Goal: Check status: Check status

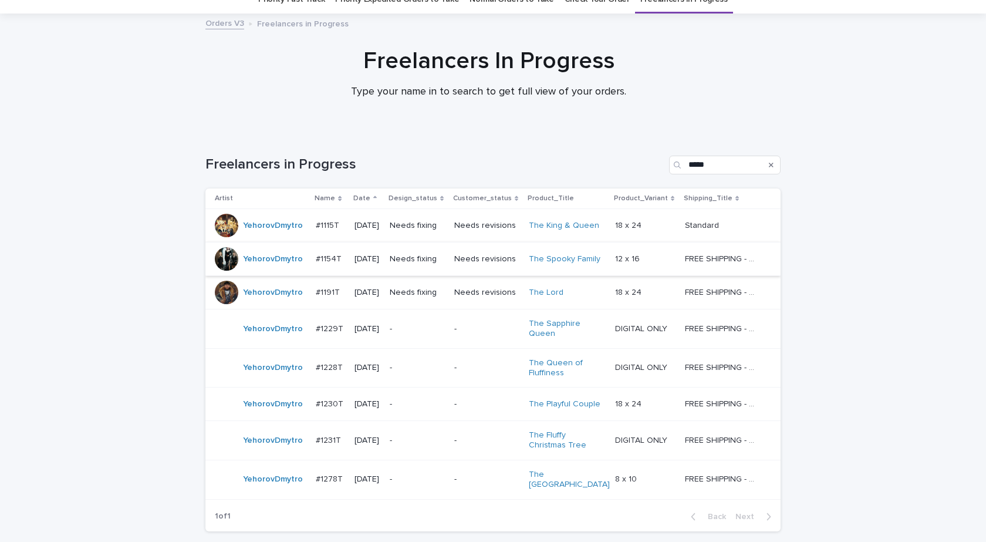
scroll to position [137, 0]
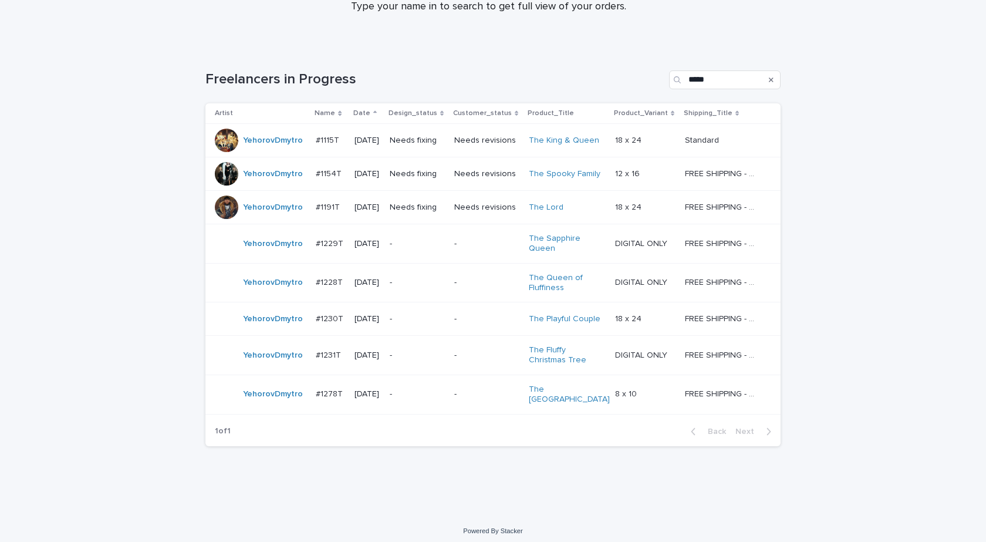
click at [133, 315] on div "Loading... Saving… Loading... Saving… Freelancers in Progress ***** Artist Name…" at bounding box center [493, 280] width 986 height 467
click at [269, 253] on div "YehorovDmytro" at bounding box center [273, 243] width 60 height 19
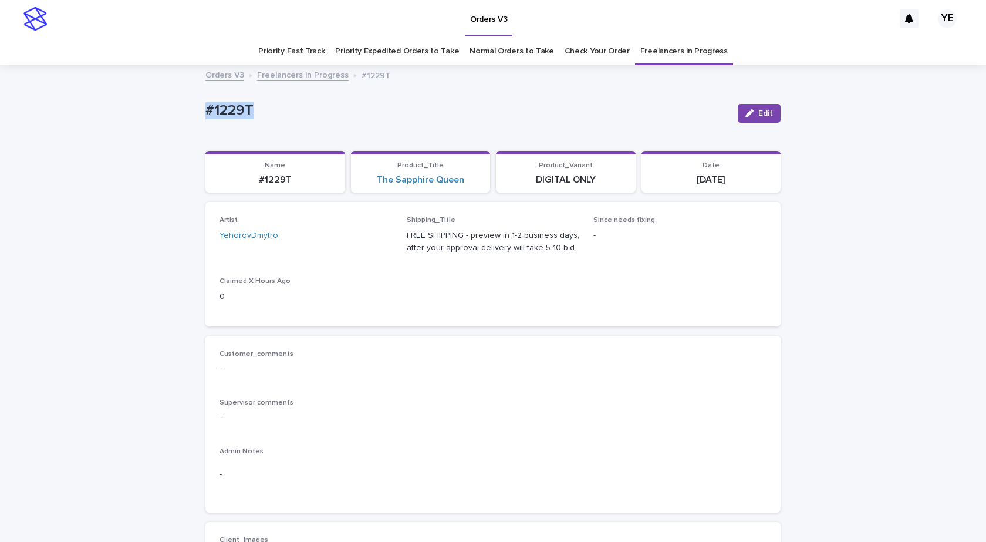
drag, startPoint x: 224, startPoint y: 111, endPoint x: 150, endPoint y: 129, distance: 76.2
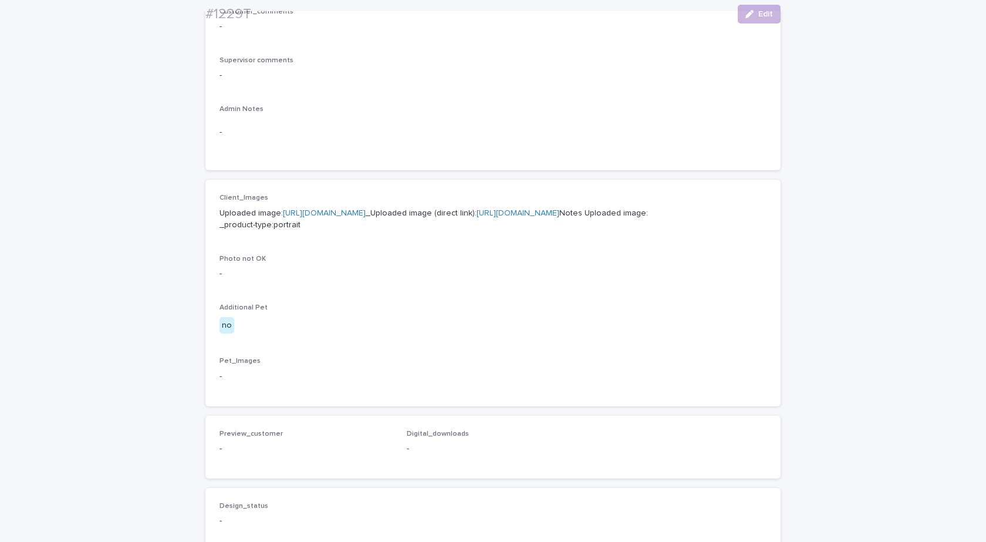
scroll to position [352, 0]
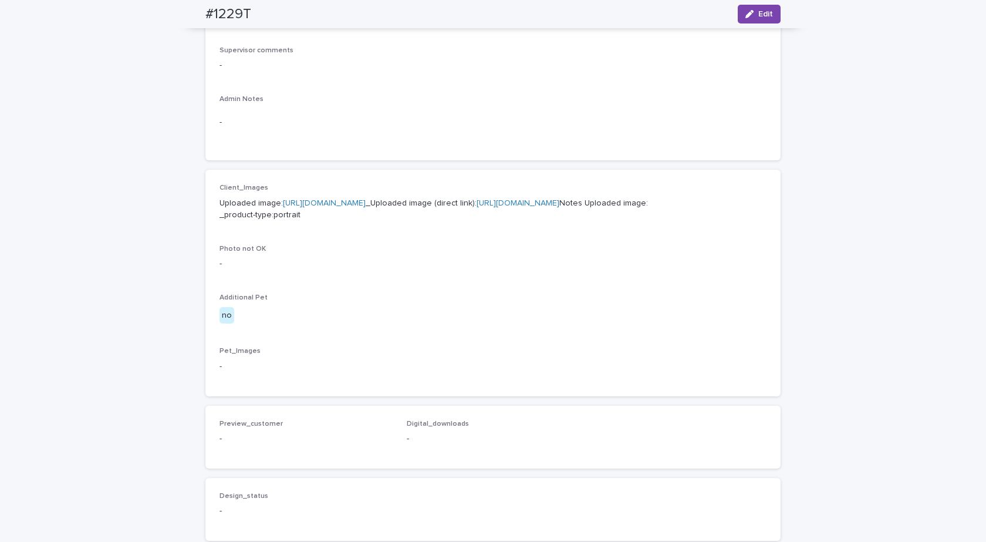
click at [366, 204] on link "https://cdn.shopify.com-uploadkit.app/s/files/1/0033/4807/0511/files/download.h…" at bounding box center [324, 203] width 83 height 8
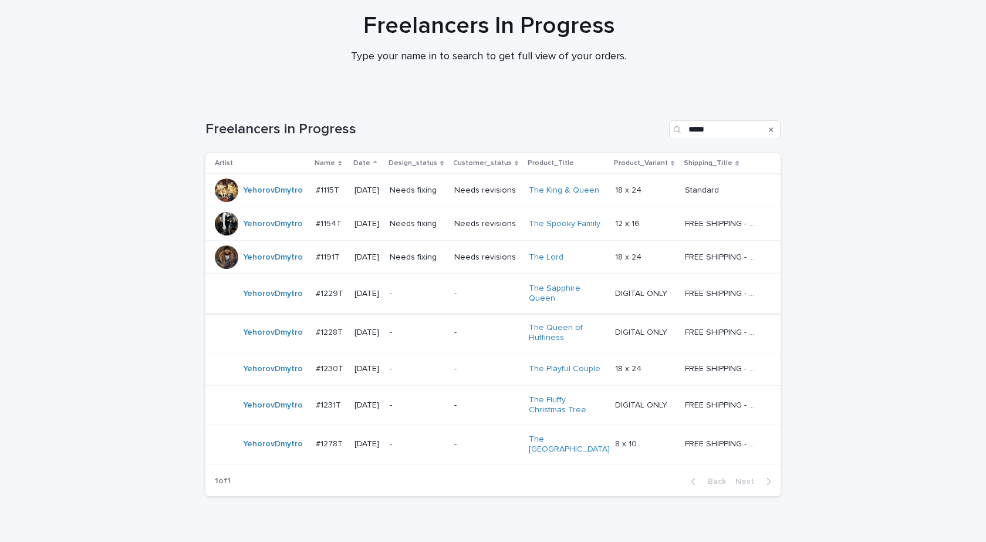
scroll to position [137, 0]
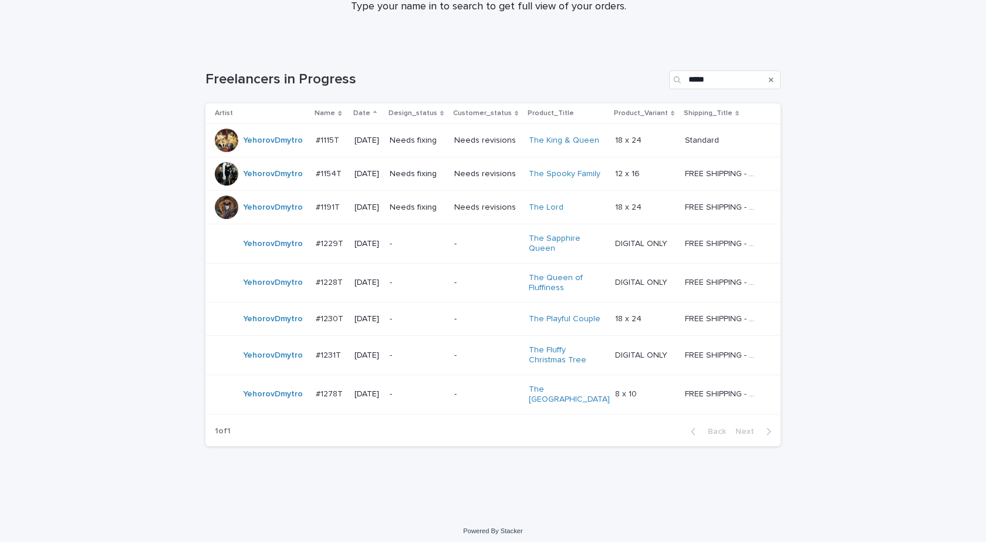
click at [260, 292] on div "YehorovDmytro" at bounding box center [273, 282] width 60 height 19
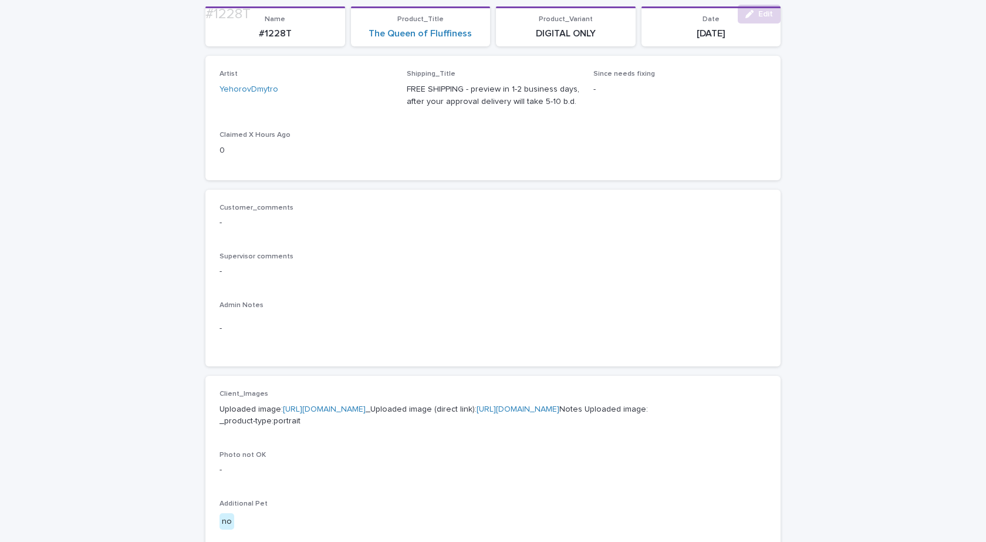
scroll to position [352, 0]
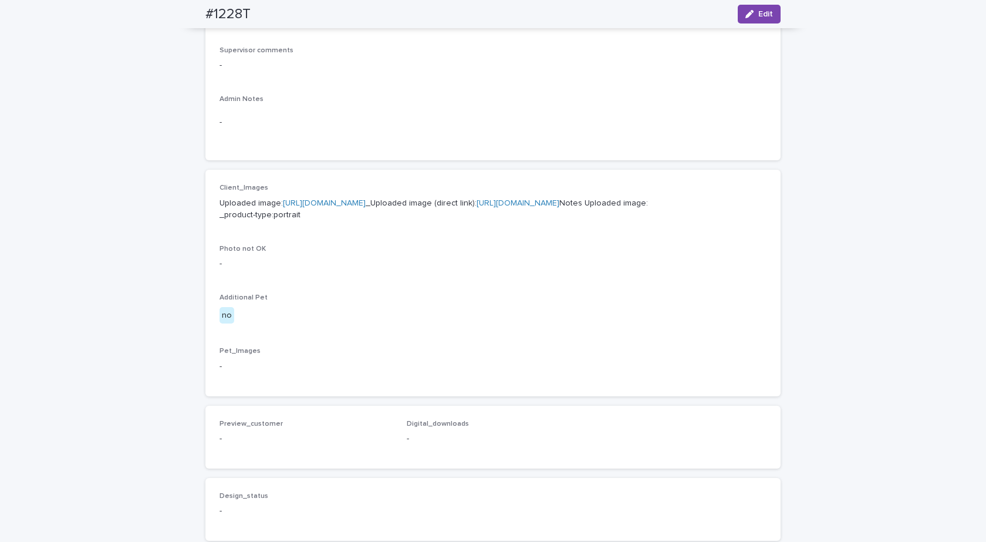
click at [366, 201] on link "https://cdn.shopify.com-uploadkit.app/s/files/1/0033/4807/0511/files/download.h…" at bounding box center [324, 203] width 83 height 8
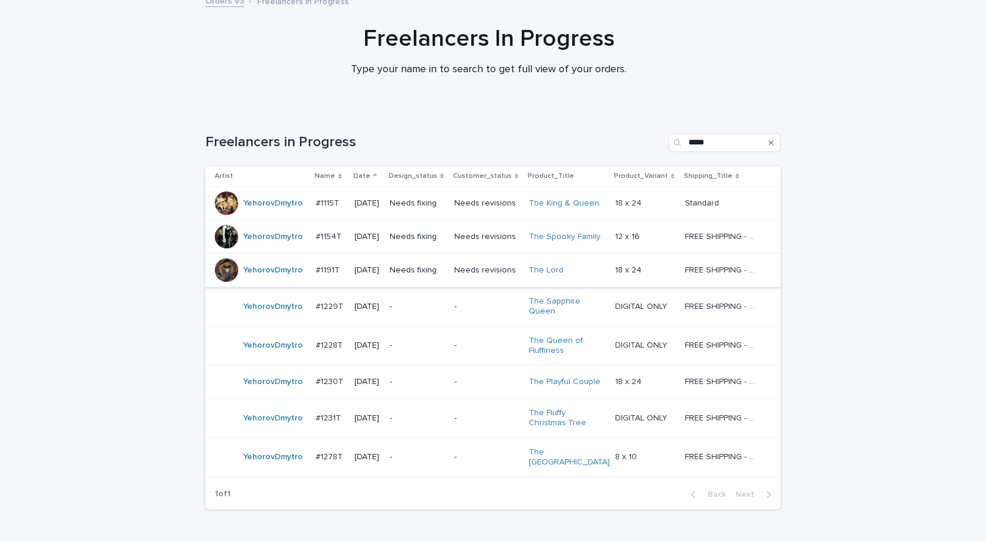
scroll to position [137, 0]
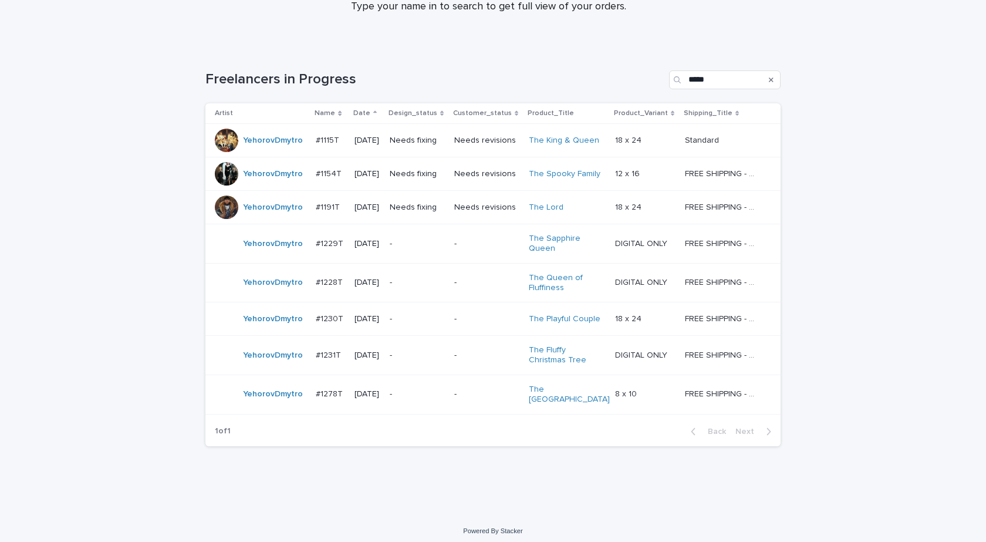
click at [267, 329] on div "YehorovDmytro" at bounding box center [261, 318] width 92 height 23
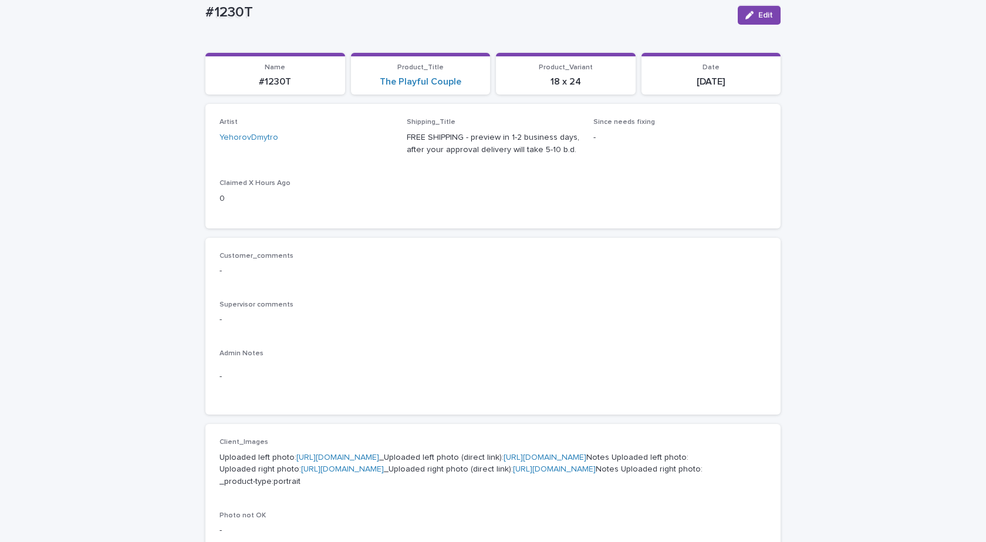
scroll to position [235, 0]
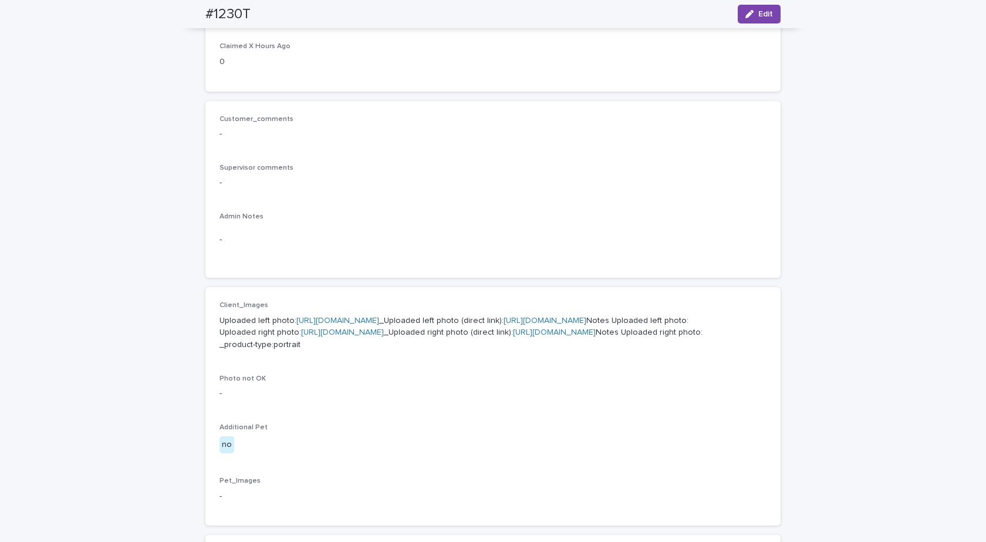
click at [371, 322] on link "[URL][DOMAIN_NAME]" at bounding box center [337, 320] width 83 height 8
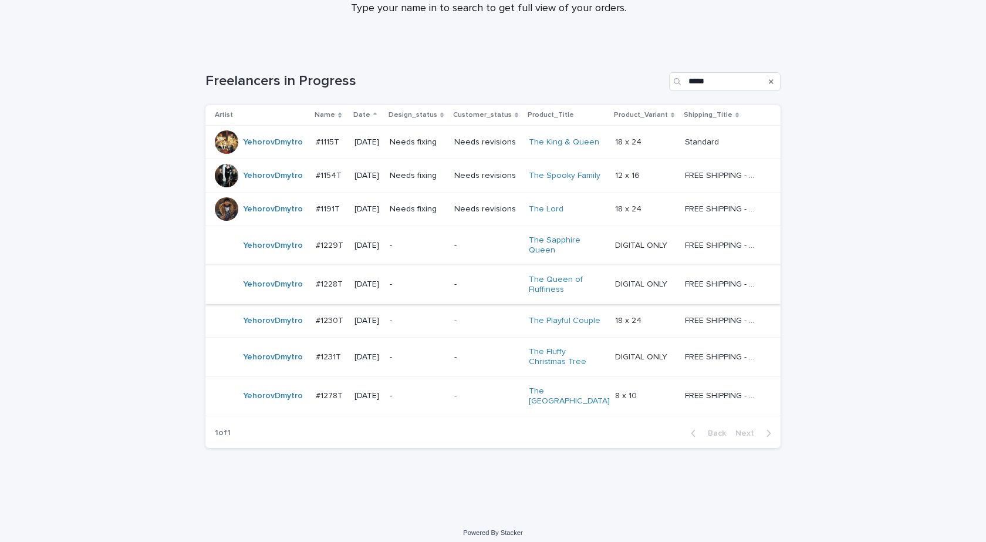
scroll to position [137, 0]
click at [254, 364] on div "YehorovDmytro" at bounding box center [273, 355] width 60 height 19
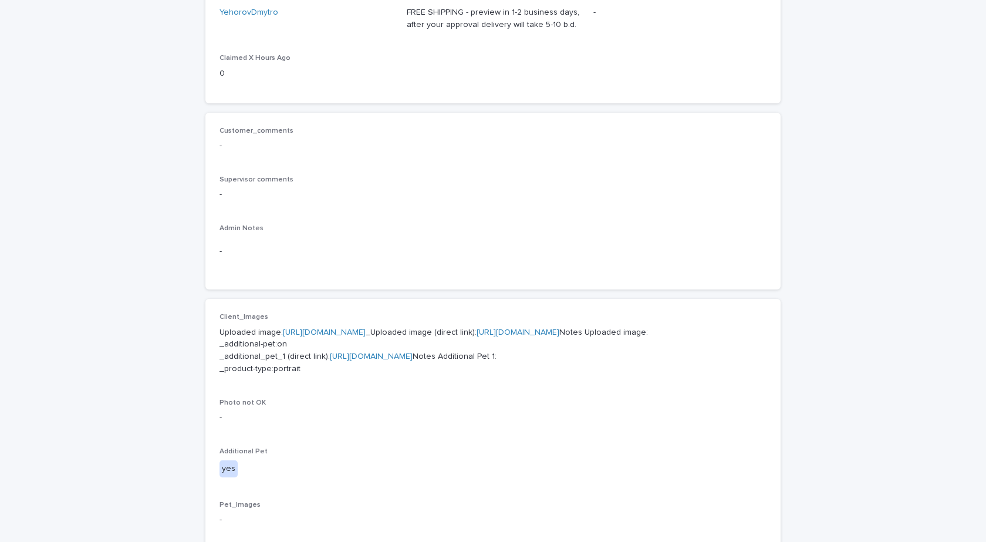
scroll to position [352, 0]
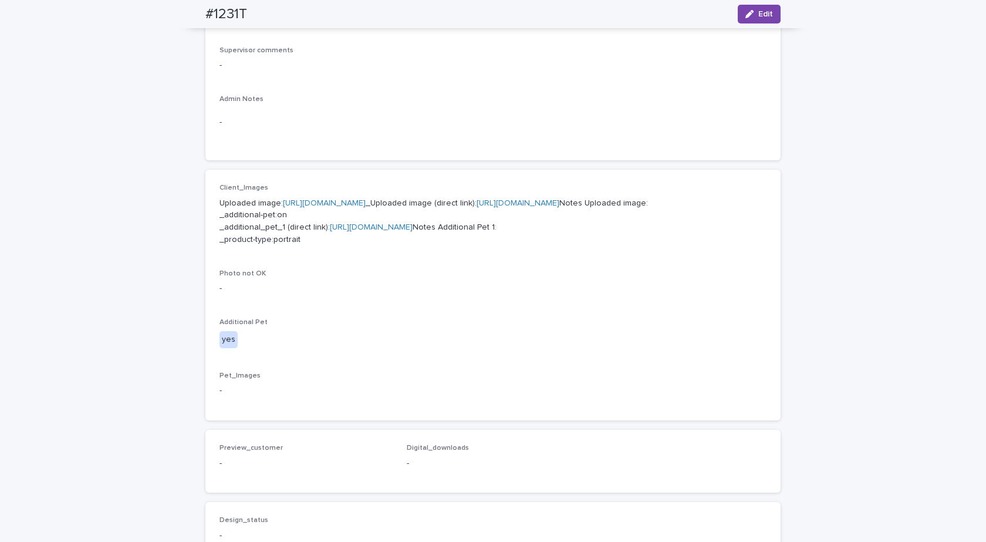
click at [399, 231] on link "https://2tvk6gcudi.ucarecd.net/72b21e5b-24d3-4618-88cc-92da90b19cb2/" at bounding box center [371, 227] width 83 height 8
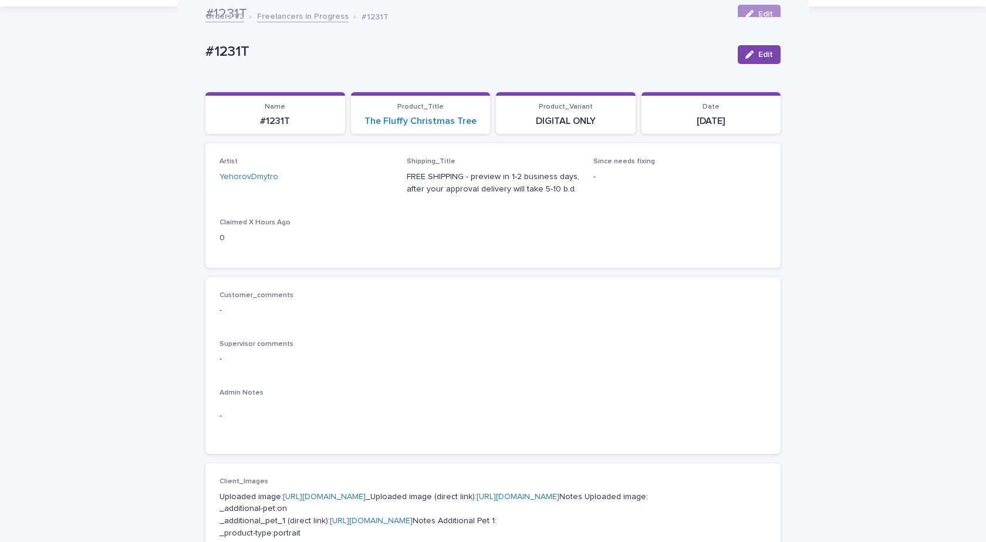
scroll to position [0, 0]
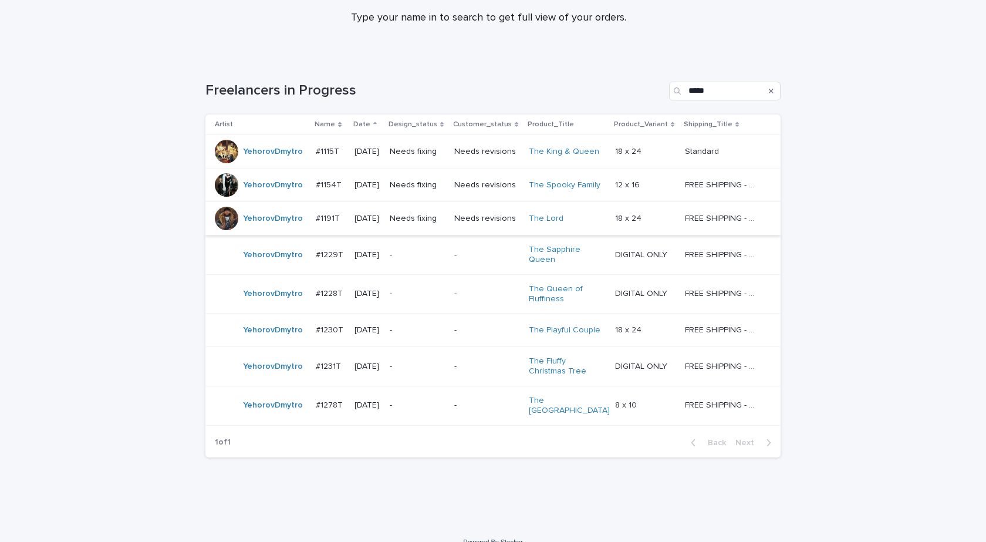
scroll to position [137, 0]
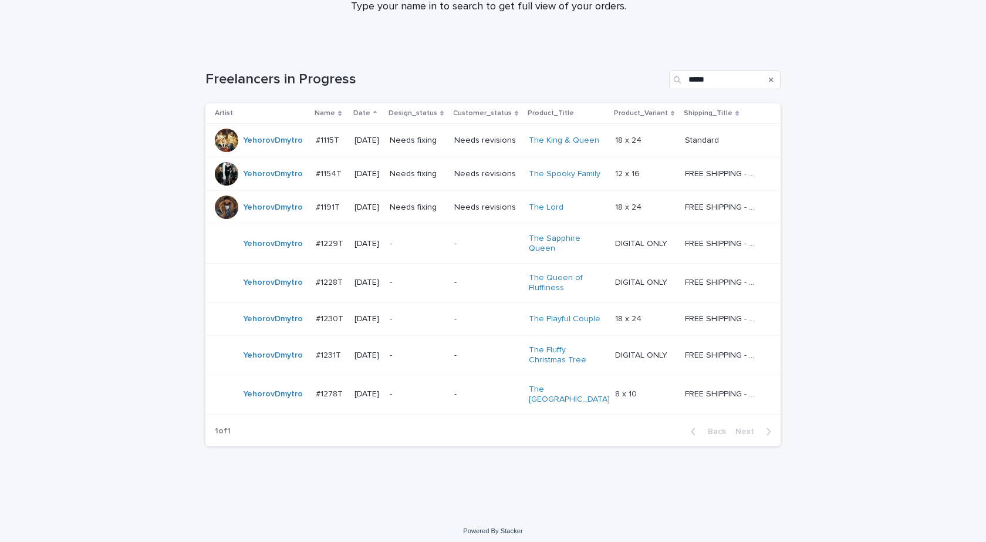
click at [258, 180] on div "YehorovDmytro" at bounding box center [273, 173] width 60 height 19
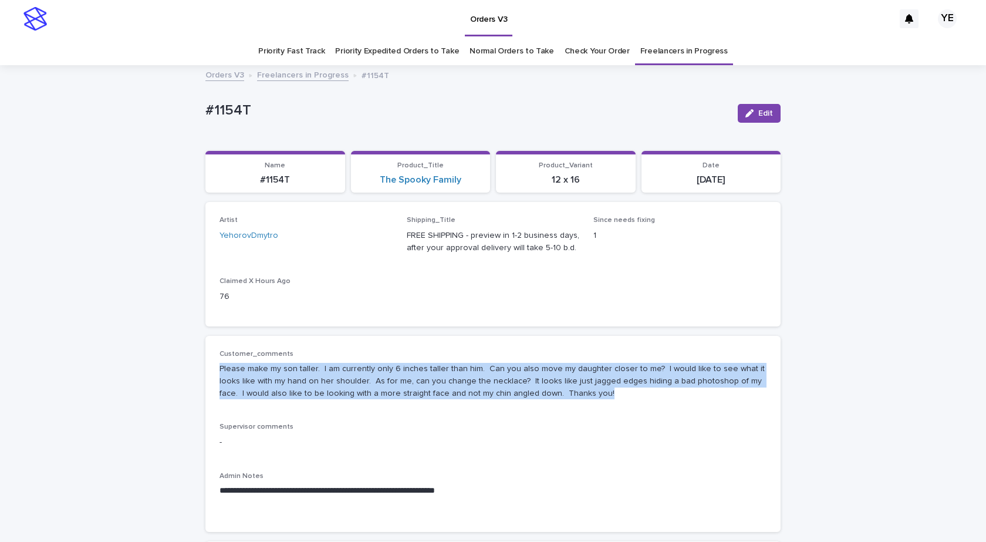
drag, startPoint x: 562, startPoint y: 391, endPoint x: 196, endPoint y: 367, distance: 366.4
copy p "Please make my son taller. I am currently only 6 inches taller than him. Can yo…"
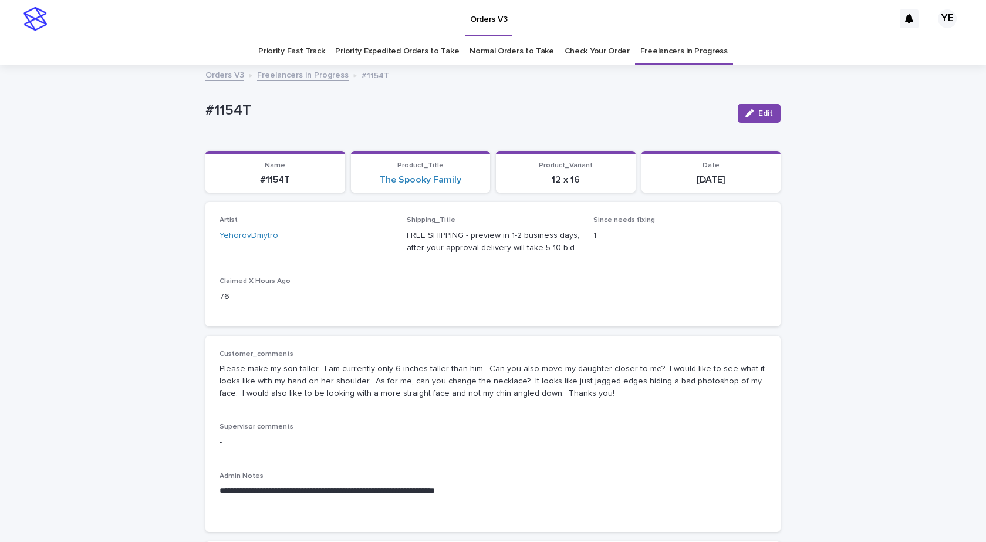
click at [280, 100] on div "#1154T" at bounding box center [466, 109] width 523 height 19
drag, startPoint x: 262, startPoint y: 104, endPoint x: 185, endPoint y: 102, distance: 77.5
copy p "#1154T"
click at [311, 109] on p "#1154T" at bounding box center [466, 110] width 523 height 17
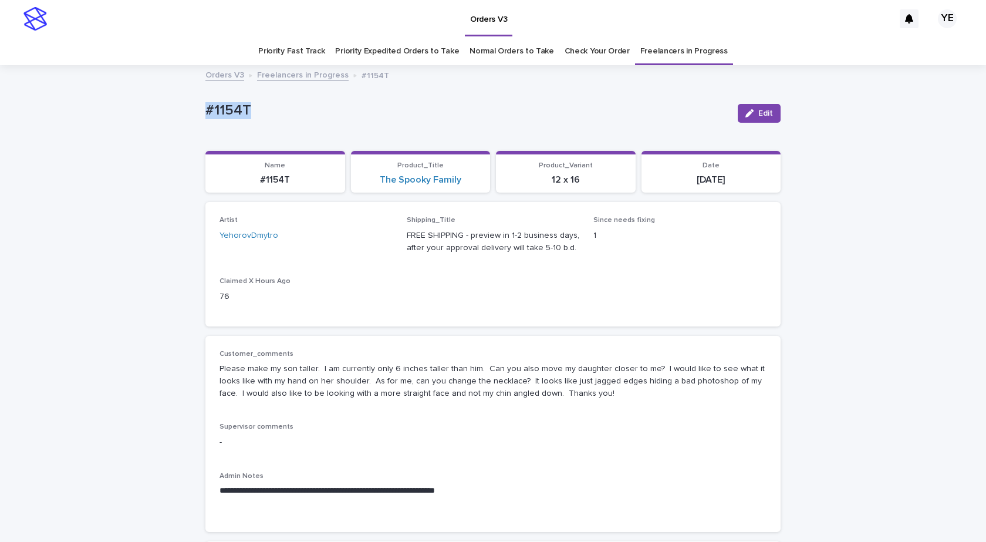
drag, startPoint x: 269, startPoint y: 105, endPoint x: 178, endPoint y: 115, distance: 91.5
copy p "#1154T"
drag, startPoint x: 93, startPoint y: 158, endPoint x: 131, endPoint y: 134, distance: 44.3
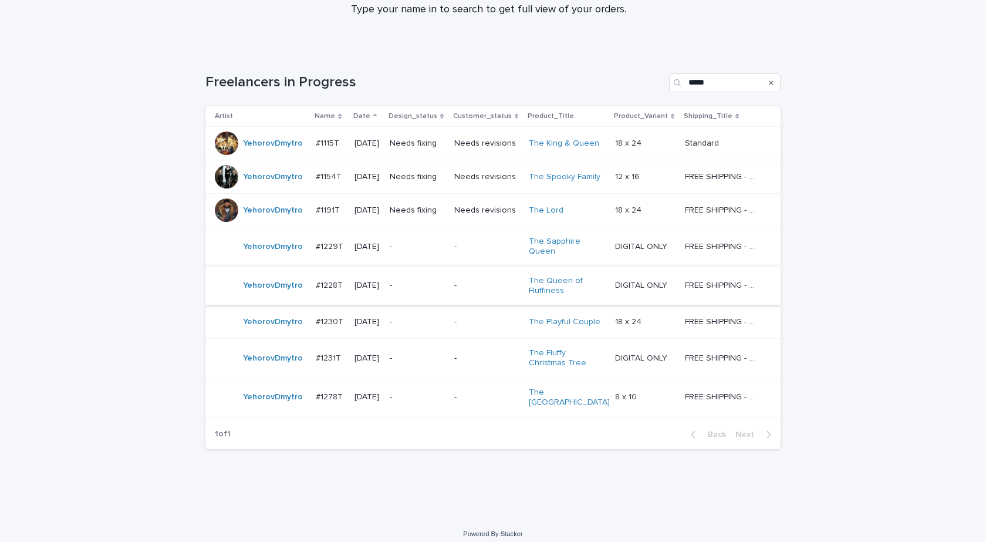
scroll to position [137, 0]
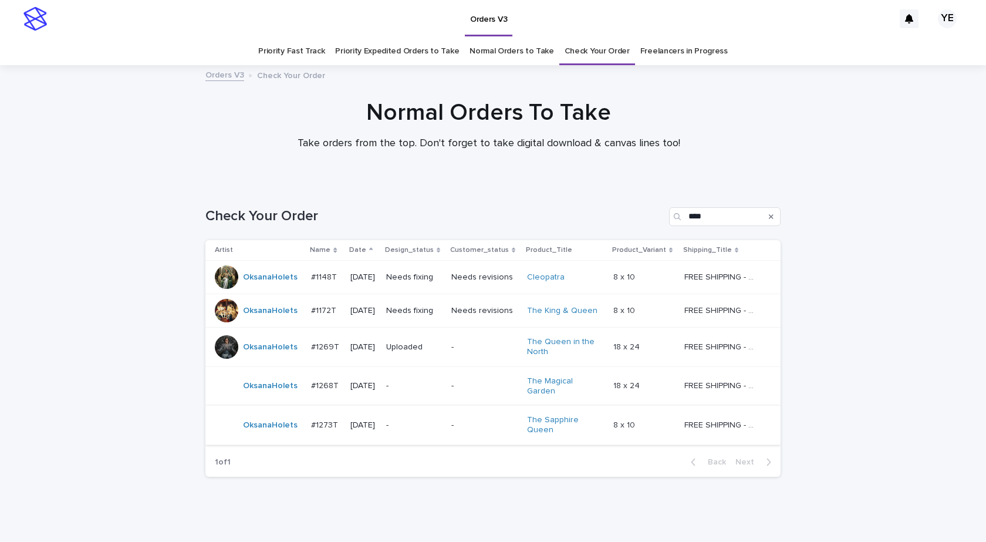
scroll to position [31, 0]
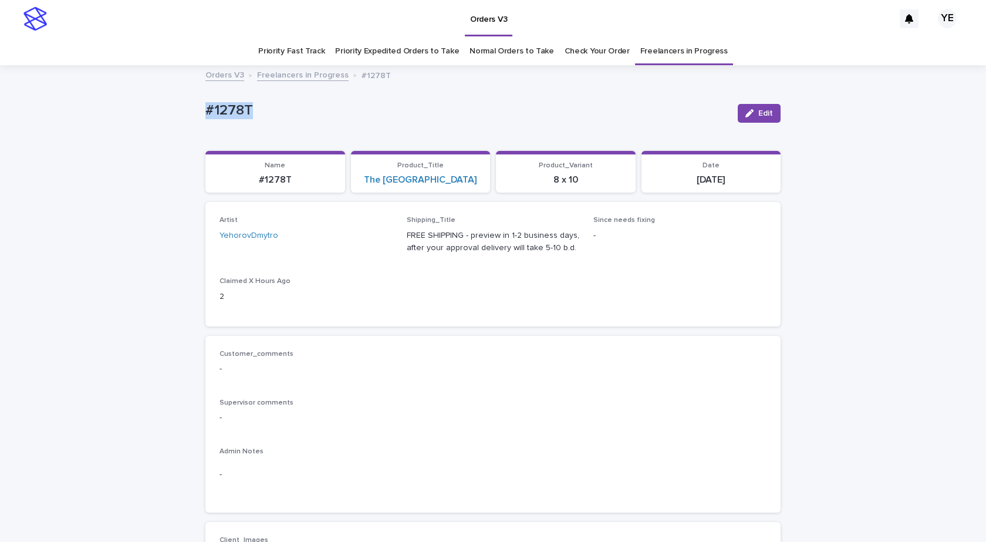
click at [259, 112] on p "#1278T" at bounding box center [466, 110] width 523 height 17
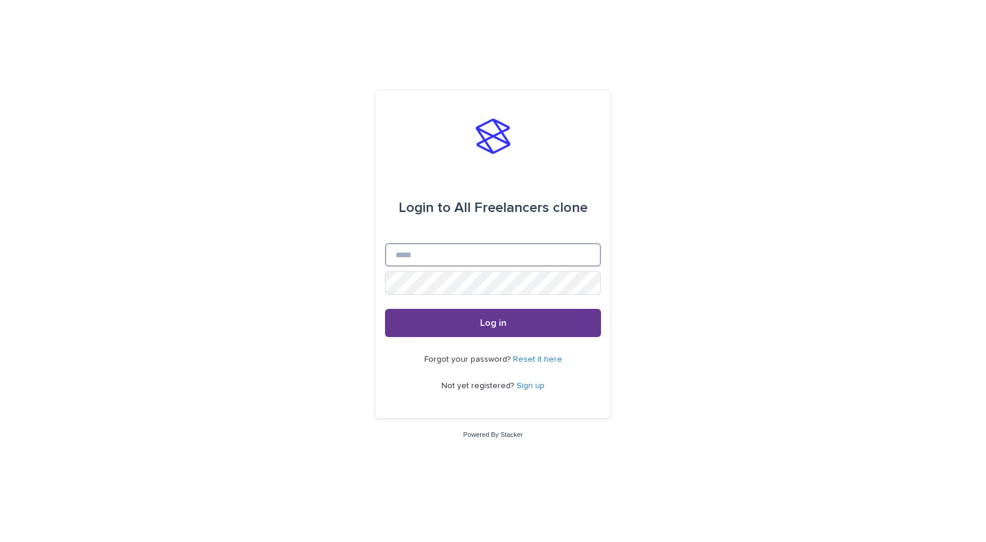
type input "**********"
click at [534, 320] on button "Log in" at bounding box center [493, 323] width 216 height 28
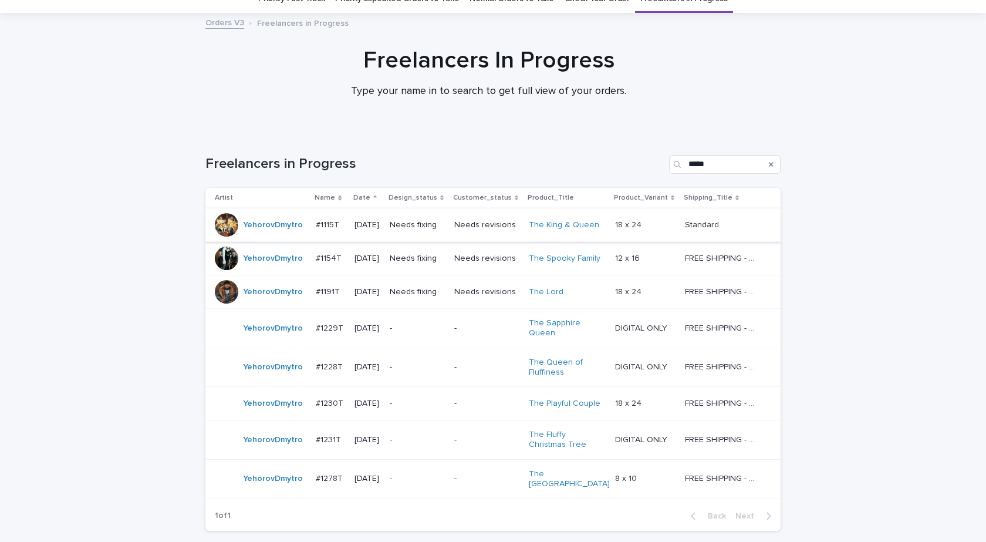
scroll to position [137, 0]
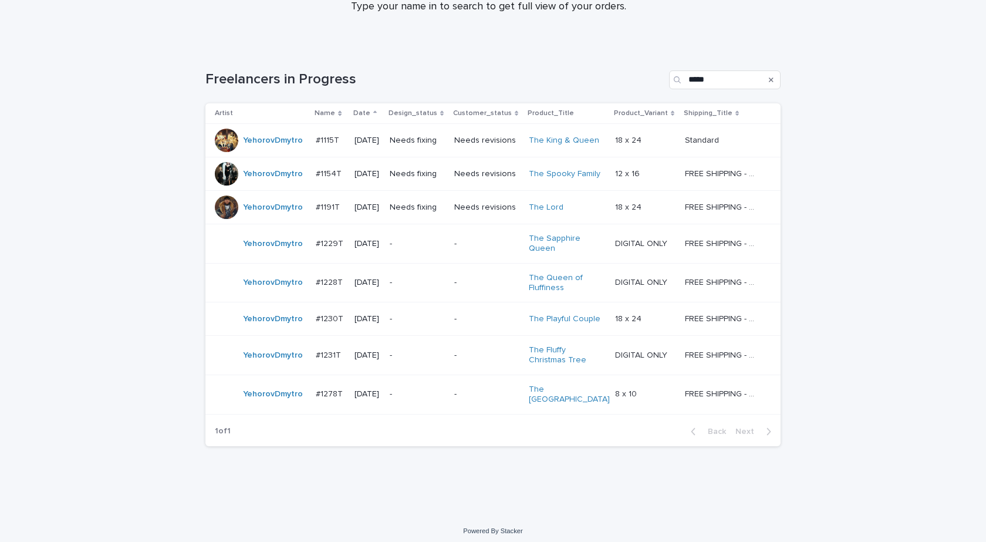
click at [277, 331] on td "YehorovDmytro" at bounding box center [258, 318] width 106 height 33
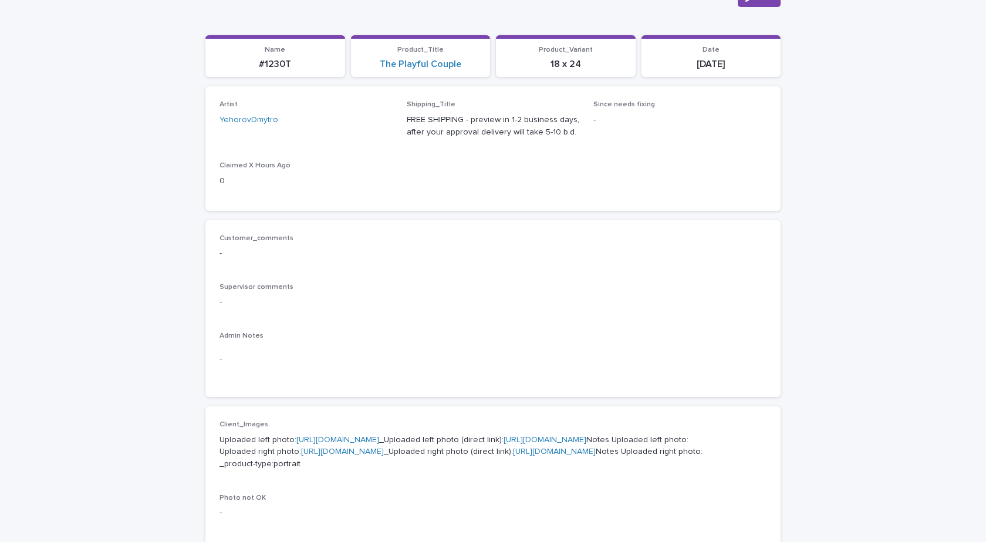
scroll to position [293, 0]
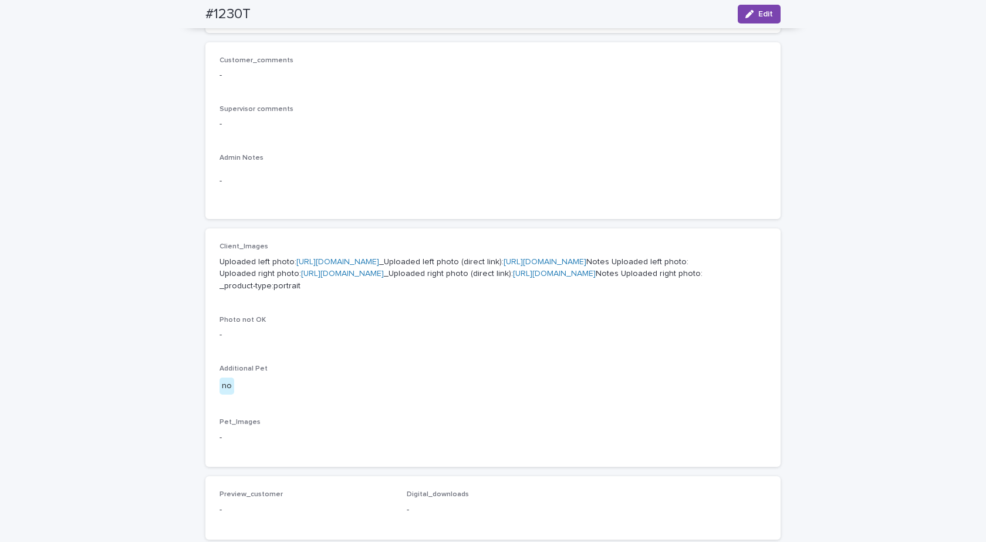
click at [356, 278] on link "[URL][DOMAIN_NAME]" at bounding box center [342, 273] width 83 height 8
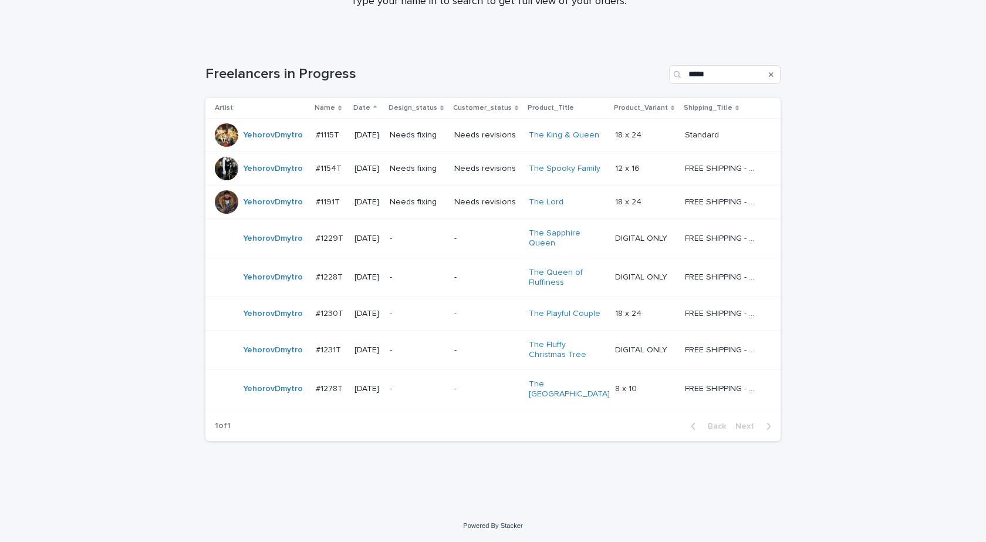
scroll to position [38, 0]
